Goal: Check status

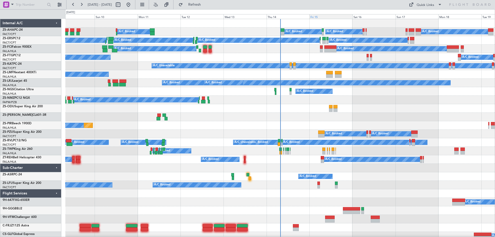
click at [317, 18] on div "Fri 15" at bounding box center [331, 16] width 43 height 5
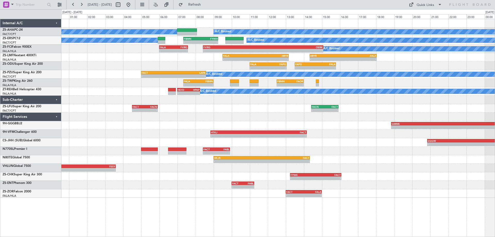
click at [241, 114] on div at bounding box center [278, 117] width 434 height 9
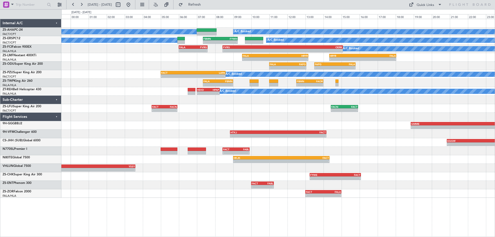
click at [248, 119] on div "A/C Booked A/C Booked A/C Booked A/C Booked - - FBMN 07:20 Z FYWH 09:15 Z A/C B…" at bounding box center [278, 108] width 434 height 179
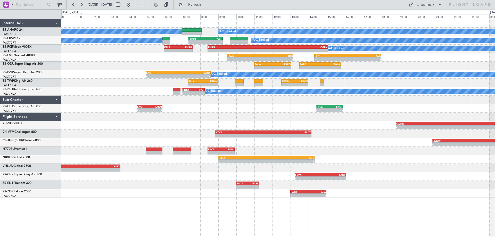
click at [228, 115] on div at bounding box center [278, 117] width 434 height 9
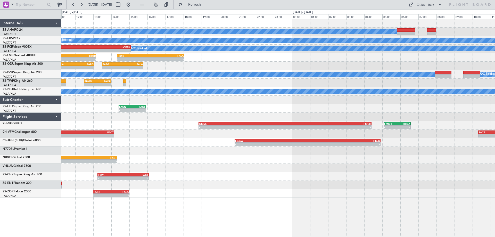
click at [137, 144] on div "A/C Booked A/C Booked A/C Booked FBMN 07:20 Z FYWH 09:15 Z - - A/C Booked A/C B…" at bounding box center [278, 108] width 434 height 179
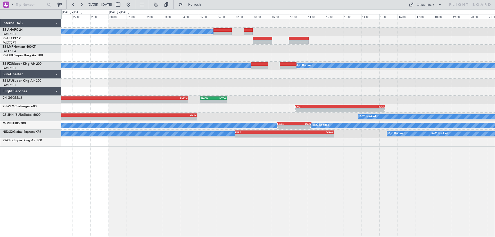
click at [242, 186] on div "A/C Booked - - HRYR 14:20 Z FALA 18:02 Z FAPG 13:30 Z FALA 15:47 Z - - A/C Book…" at bounding box center [278, 128] width 434 height 218
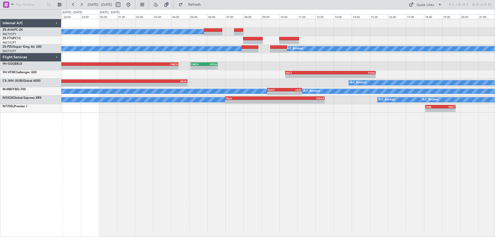
click at [314, 167] on div "A/C Booked A/C Booked A/C Booked - - GMME 18:50 Z FMCH 04:25 Z - - FMCH 05:05 Z…" at bounding box center [278, 128] width 434 height 218
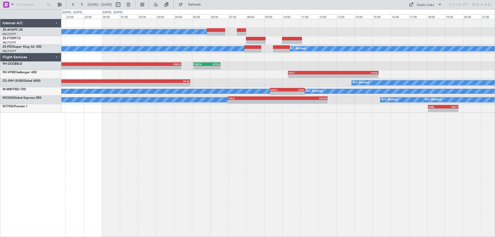
click at [354, 145] on div "A/C Booked A/C Booked A/C Booked - - GMME 18:50 Z FMCH 04:25 Z - - FMCH 05:05 Z…" at bounding box center [278, 128] width 434 height 218
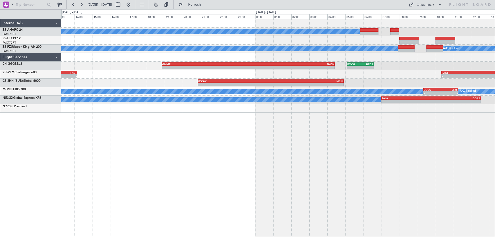
click at [311, 169] on div "A/C Booked A/C Booked A/C Booked A/C Booked FACT 05:00 Z LAPA 08:35 Z - - - - G…" at bounding box center [278, 128] width 434 height 218
